Goal: Task Accomplishment & Management: Manage account settings

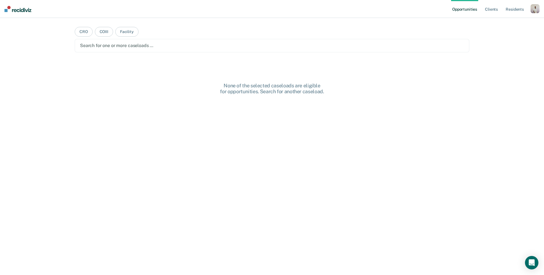
click at [536, 12] on div "button" at bounding box center [534, 8] width 9 height 9
click at [523, 23] on link "Profile" at bounding box center [512, 22] width 45 height 5
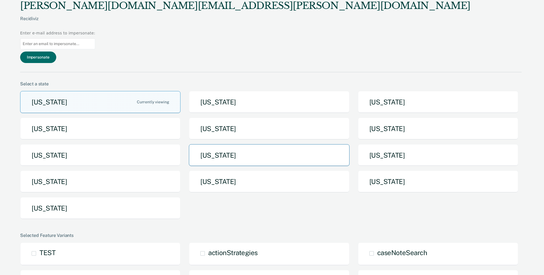
click at [278, 144] on button "[US_STATE]" at bounding box center [269, 155] width 160 height 22
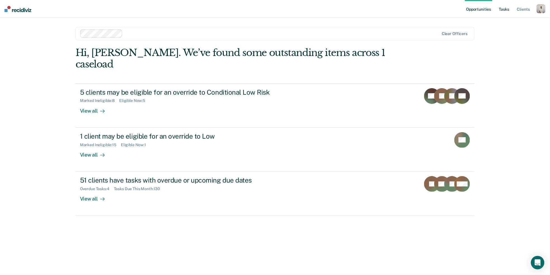
click at [500, 10] on link "Tasks" at bounding box center [504, 9] width 12 height 18
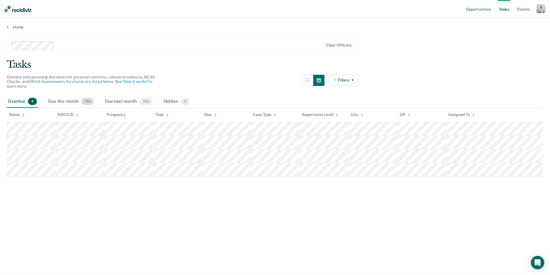
click at [60, 103] on div "Due this month 130" at bounding box center [71, 101] width 48 height 12
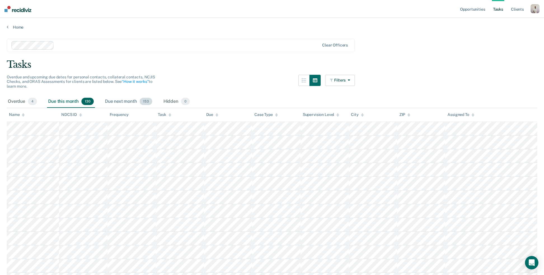
click at [131, 98] on div "Due next month 153" at bounding box center [129, 101] width 50 height 12
click at [176, 103] on div "Hidden 0" at bounding box center [176, 101] width 29 height 12
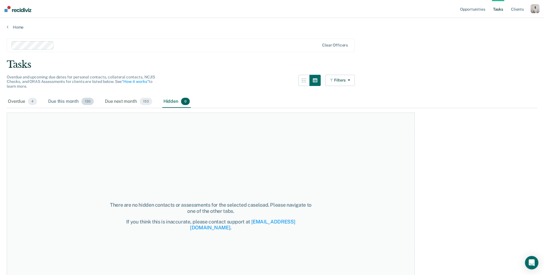
click at [78, 100] on div "Due this month 130" at bounding box center [71, 101] width 48 height 12
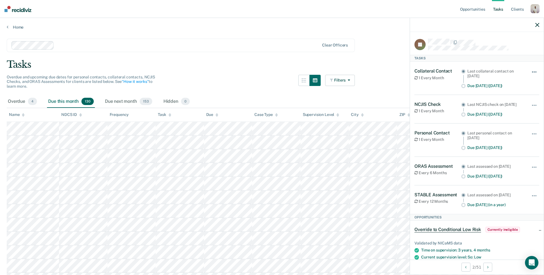
click at [529, 72] on button "button" at bounding box center [534, 74] width 10 height 9
click at [536, 25] on icon "button" at bounding box center [537, 25] width 4 height 4
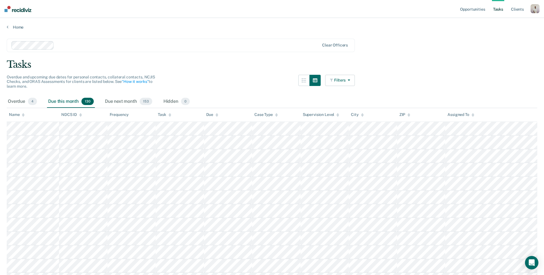
click at [343, 84] on button "Filters" at bounding box center [340, 80] width 30 height 11
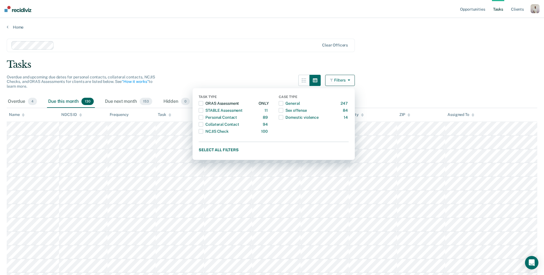
click at [203, 103] on span "button" at bounding box center [201, 103] width 4 height 4
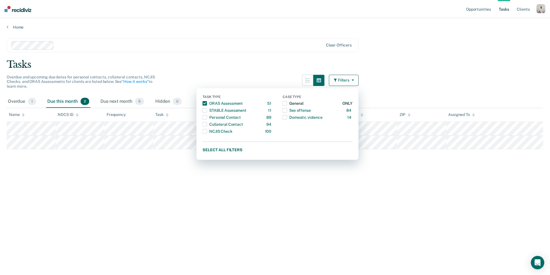
click at [286, 103] on span "button" at bounding box center [285, 103] width 4 height 4
click at [205, 103] on span "button" at bounding box center [205, 103] width 4 height 4
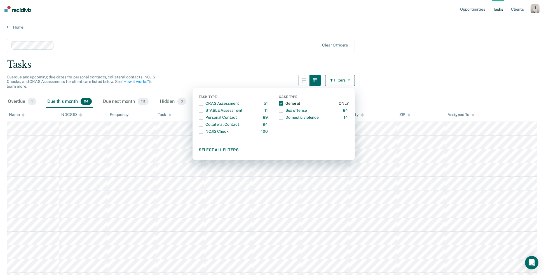
click at [283, 101] on span "button" at bounding box center [281, 103] width 4 height 4
click at [382, 65] on div "Tasks" at bounding box center [272, 64] width 530 height 11
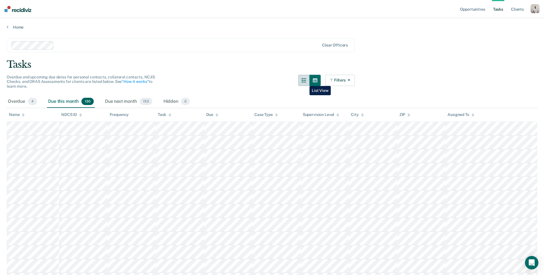
click at [305, 82] on button "button" at bounding box center [303, 80] width 11 height 11
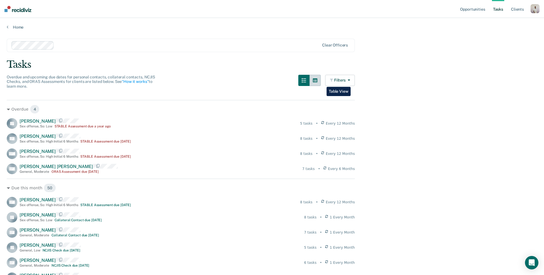
click at [321, 83] on button "button" at bounding box center [314, 80] width 11 height 11
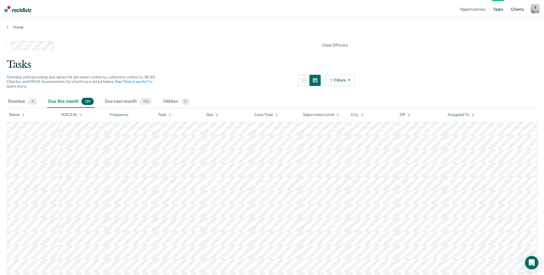
click at [518, 9] on link "Client s" at bounding box center [517, 9] width 15 height 18
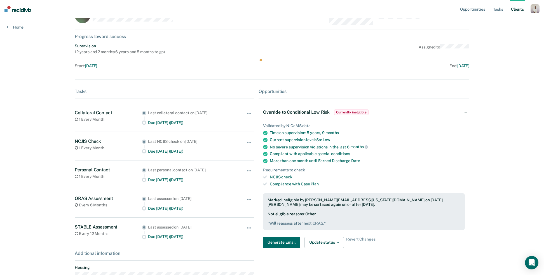
scroll to position [25, 0]
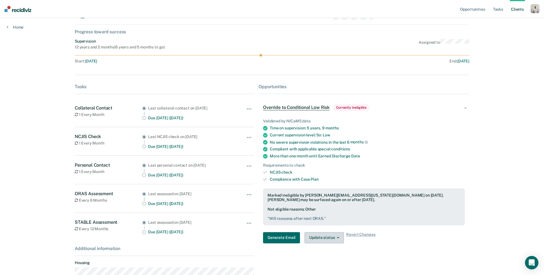
click at [311, 242] on button "Update status" at bounding box center [323, 237] width 39 height 11
click at [313, 260] on button "Update Ineligibility" at bounding box center [331, 259] width 54 height 9
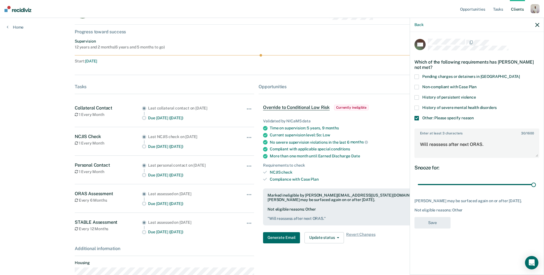
click at [538, 25] on icon "button" at bounding box center [537, 25] width 4 height 4
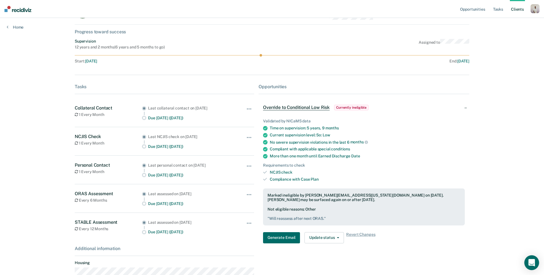
click at [530, 263] on icon "Open Intercom Messenger" at bounding box center [531, 262] width 6 height 7
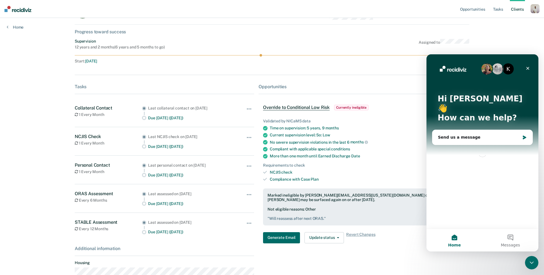
scroll to position [0, 0]
click at [527, 65] on div "Close" at bounding box center [528, 68] width 10 height 10
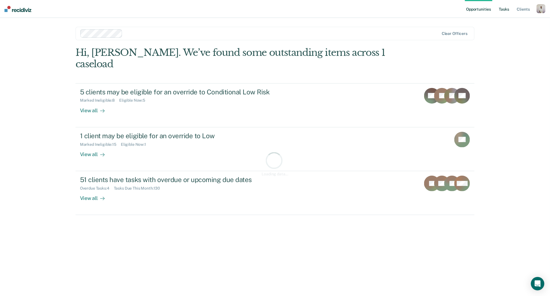
click at [500, 10] on link "Tasks" at bounding box center [504, 9] width 12 height 18
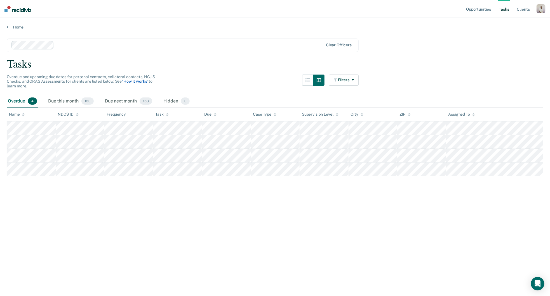
click at [140, 81] on link "“How it works”" at bounding box center [135, 81] width 27 height 4
click at [534, 8] on ul "Opportunities Tasks Client s" at bounding box center [501, 9] width 72 height 18
click at [542, 10] on div "button" at bounding box center [540, 8] width 9 height 9
click at [509, 22] on link "Profile" at bounding box center [518, 22] width 45 height 5
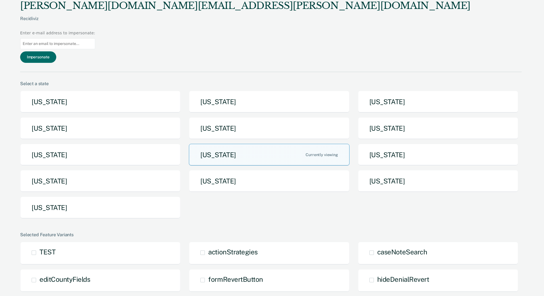
click at [95, 38] on input at bounding box center [57, 43] width 75 height 11
paste input "brady.land@nebraska.gov"
type input "brady.land@nebraska.gov"
click at [56, 51] on button "Impersonate" at bounding box center [38, 56] width 36 height 11
